Goal: Use online tool/utility: Utilize a website feature to perform a specific function

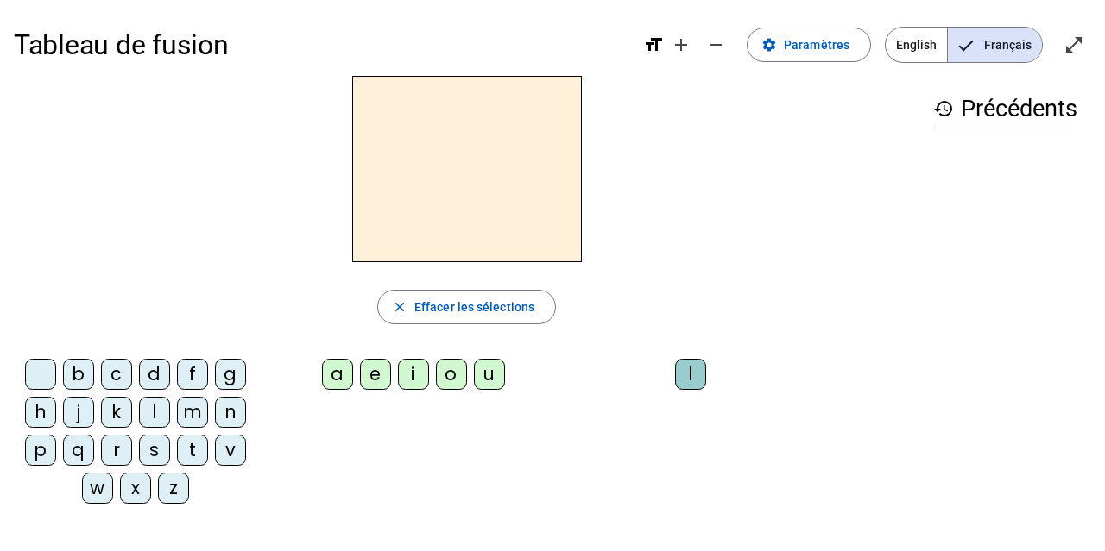
click at [410, 371] on div "i" at bounding box center [413, 374] width 31 height 31
click at [689, 368] on div "l" at bounding box center [690, 374] width 31 height 31
click at [193, 416] on div "m" at bounding box center [192, 412] width 31 height 31
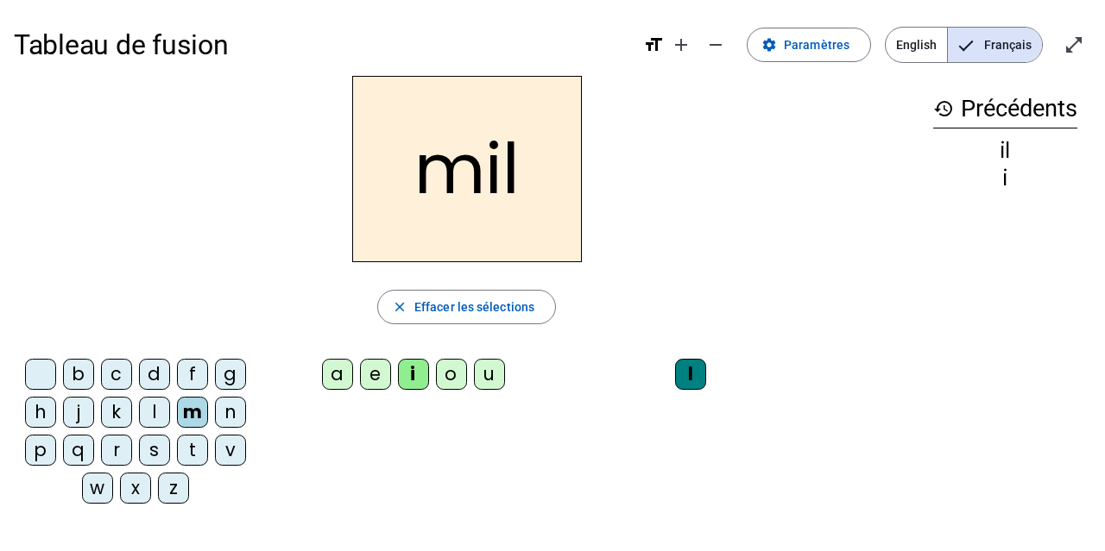
click at [346, 376] on div "a" at bounding box center [337, 374] width 31 height 31
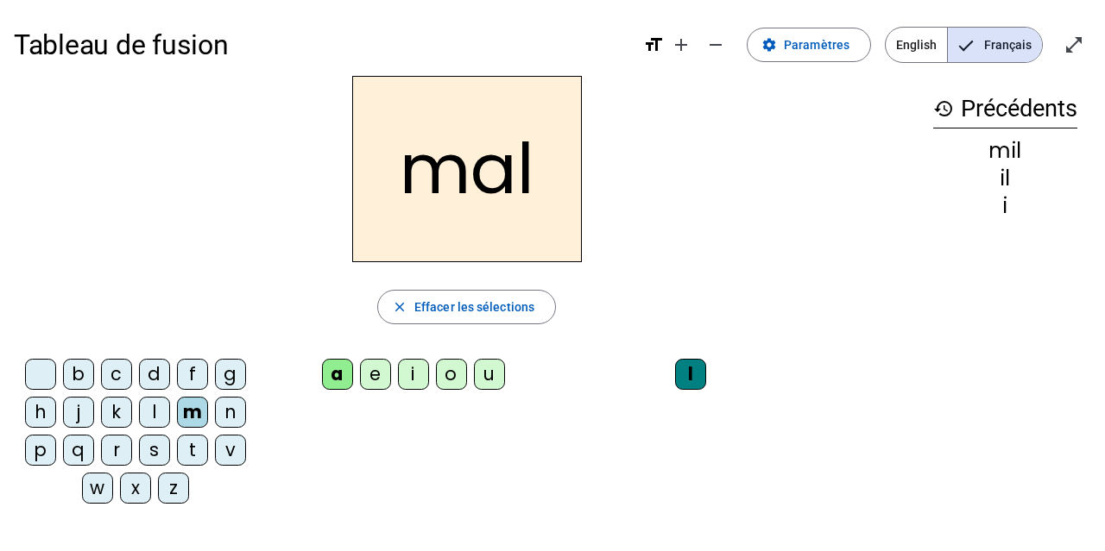
click at [684, 369] on div "l" at bounding box center [690, 374] width 31 height 31
click at [525, 318] on span "button" at bounding box center [466, 306] width 177 height 41
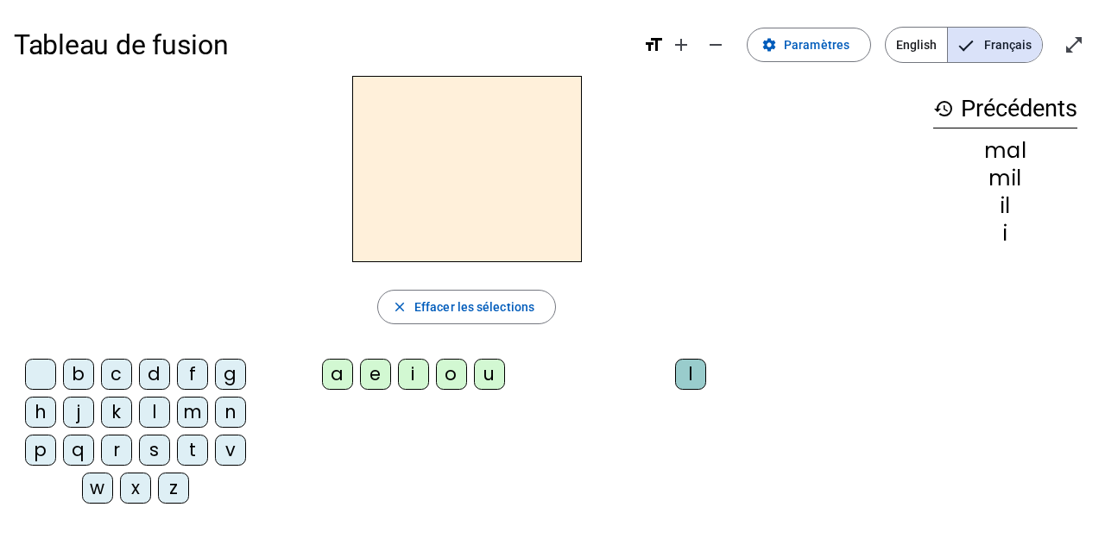
click at [196, 409] on div "m" at bounding box center [192, 412] width 31 height 31
click at [327, 378] on div "a" at bounding box center [337, 374] width 31 height 31
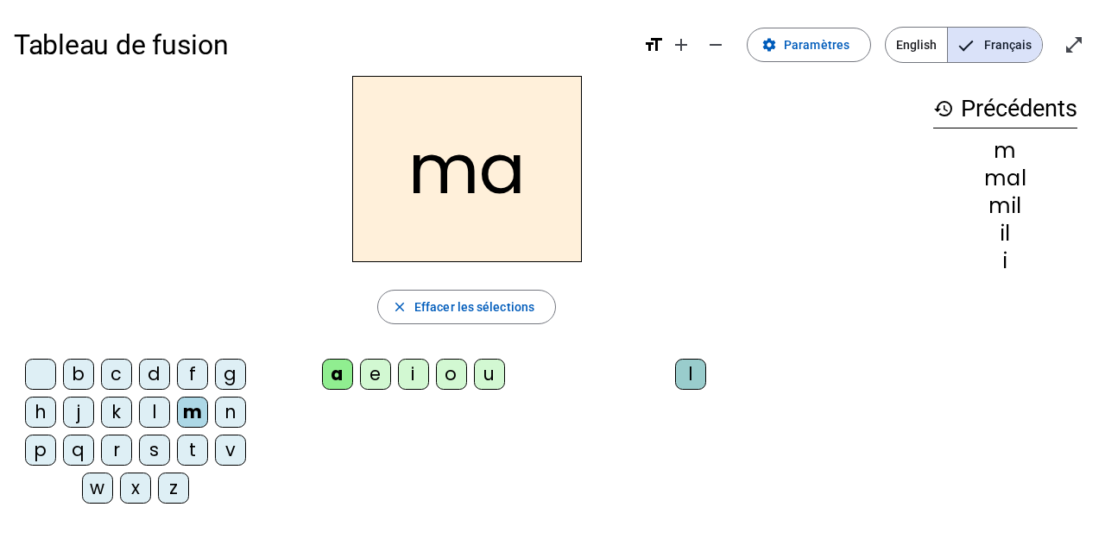
click at [158, 408] on div "l" at bounding box center [154, 412] width 31 height 31
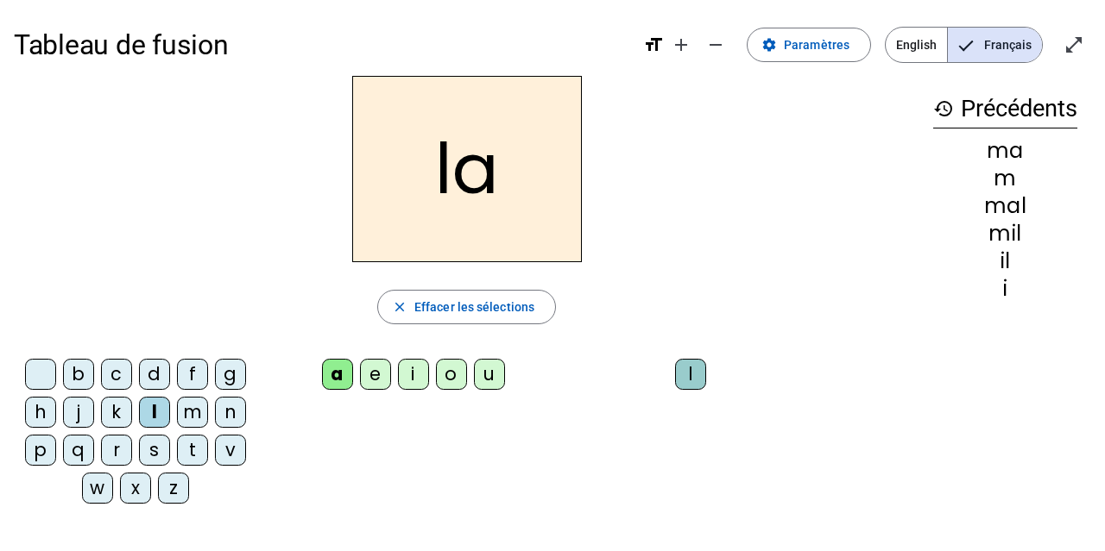
click at [495, 367] on div "u" at bounding box center [489, 374] width 31 height 31
click at [150, 380] on div "d" at bounding box center [154, 374] width 31 height 31
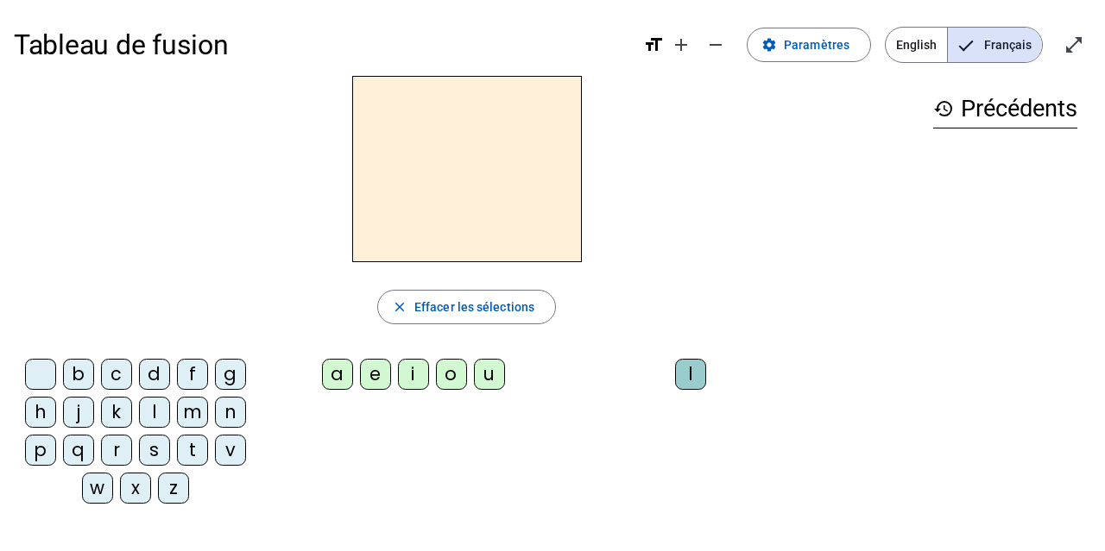
click at [406, 365] on div "i" at bounding box center [413, 374] width 31 height 31
click at [692, 364] on div "l" at bounding box center [690, 374] width 31 height 31
click at [192, 410] on div "m" at bounding box center [192, 412] width 31 height 31
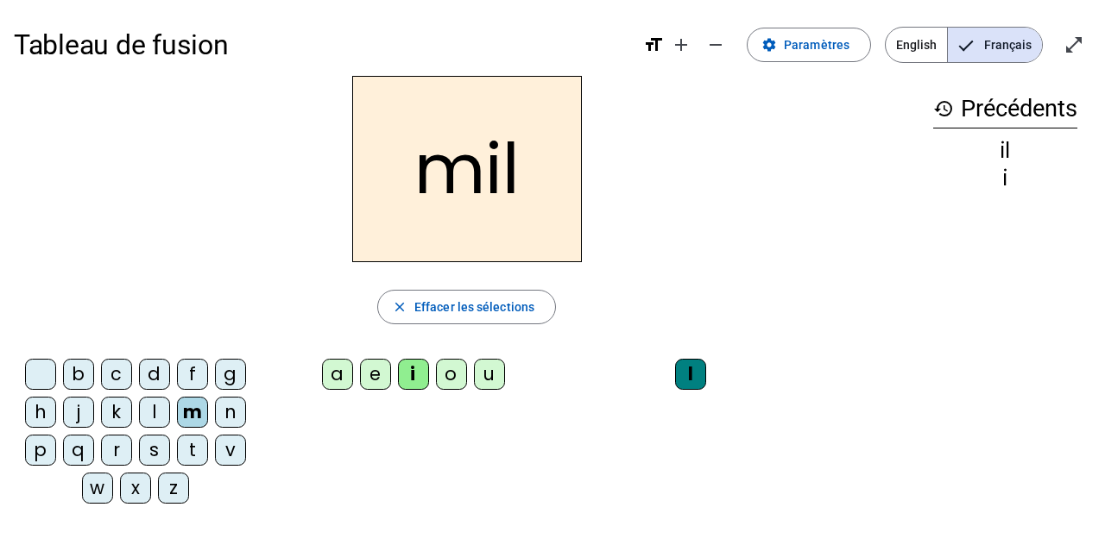
click at [341, 378] on div "a" at bounding box center [337, 374] width 31 height 31
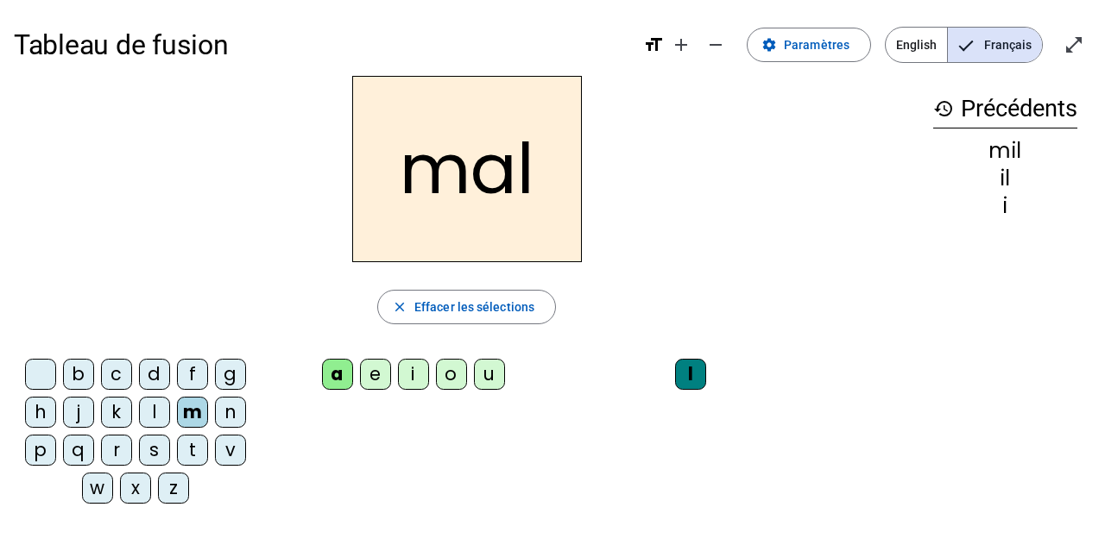
click at [681, 373] on div "l" at bounding box center [690, 374] width 31 height 31
click at [491, 325] on span "button" at bounding box center [466, 306] width 177 height 41
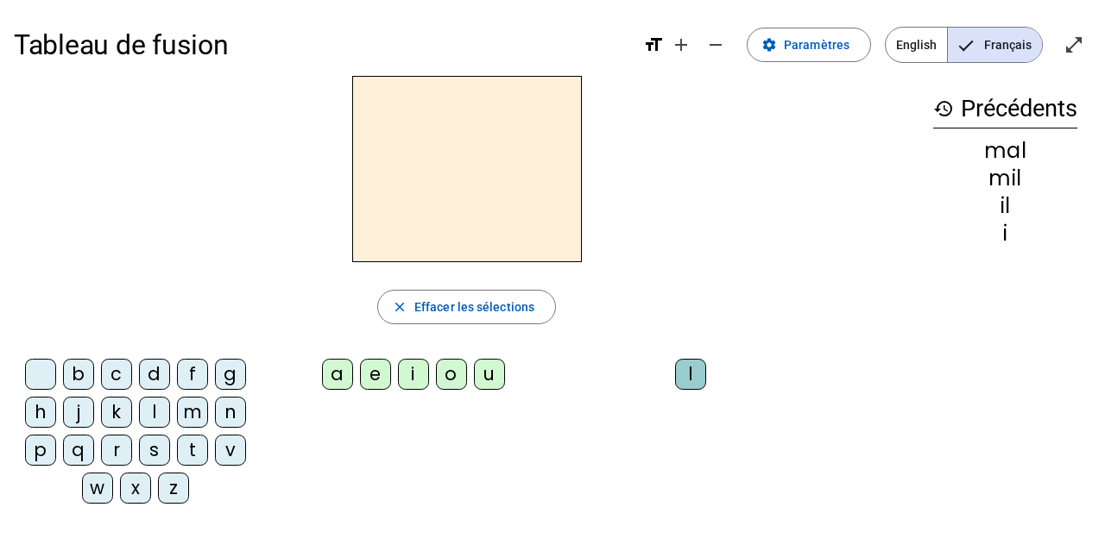
click at [143, 402] on div "l" at bounding box center [154, 412] width 31 height 31
click at [338, 380] on div "a" at bounding box center [337, 374] width 31 height 31
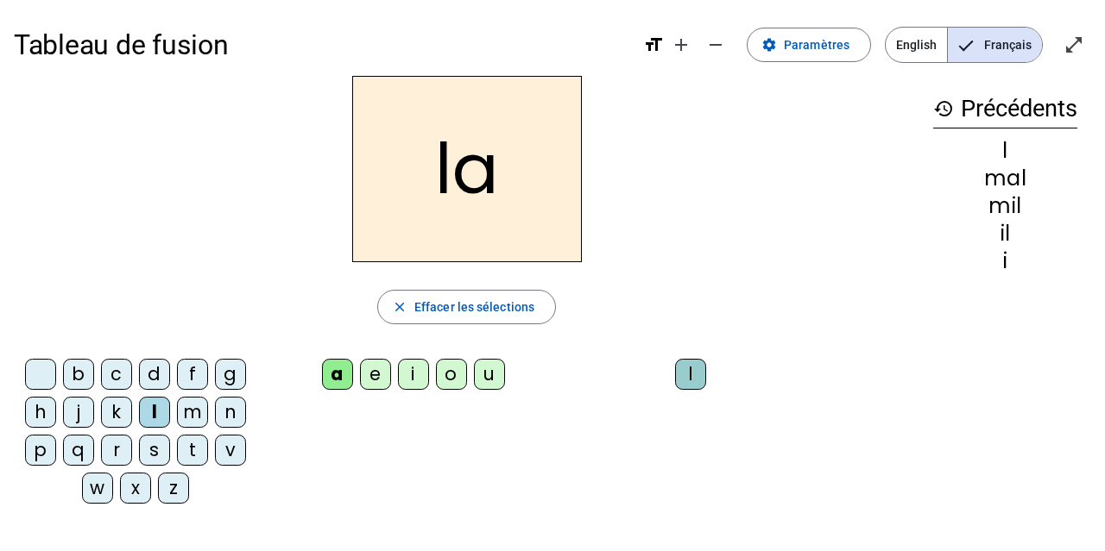
click at [184, 455] on div "t" at bounding box center [192, 450] width 31 height 31
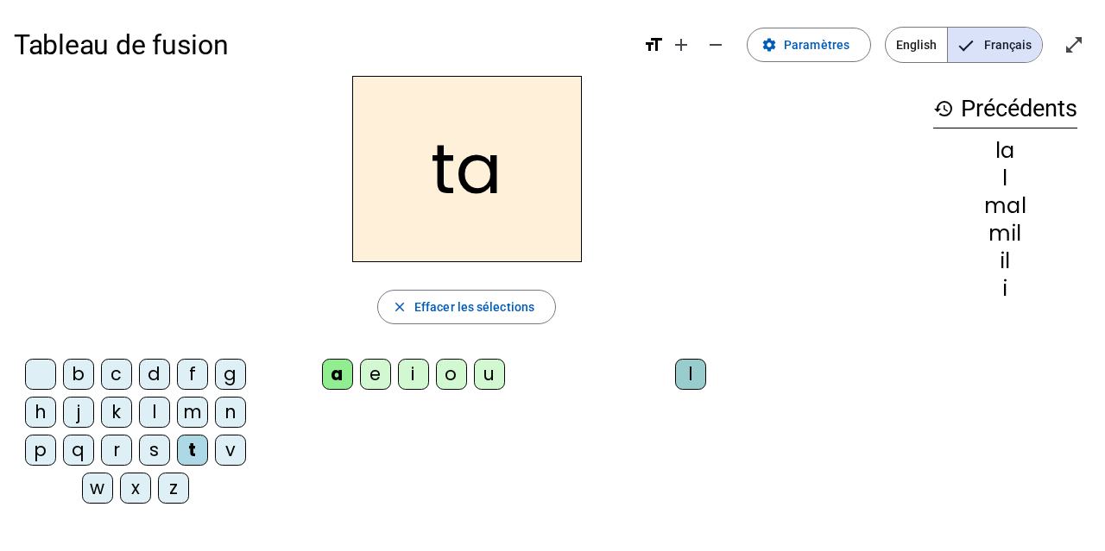
click at [486, 381] on div "u" at bounding box center [489, 374] width 31 height 31
click at [161, 362] on div "d" at bounding box center [154, 374] width 31 height 31
